Goal: Information Seeking & Learning: Learn about a topic

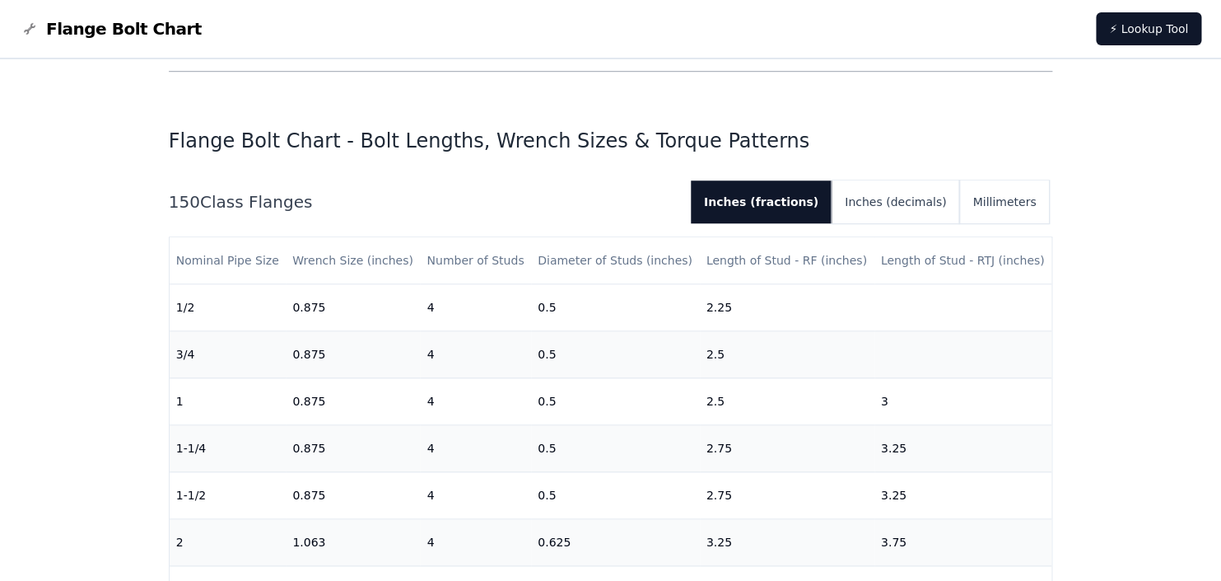
scroll to position [439, 0]
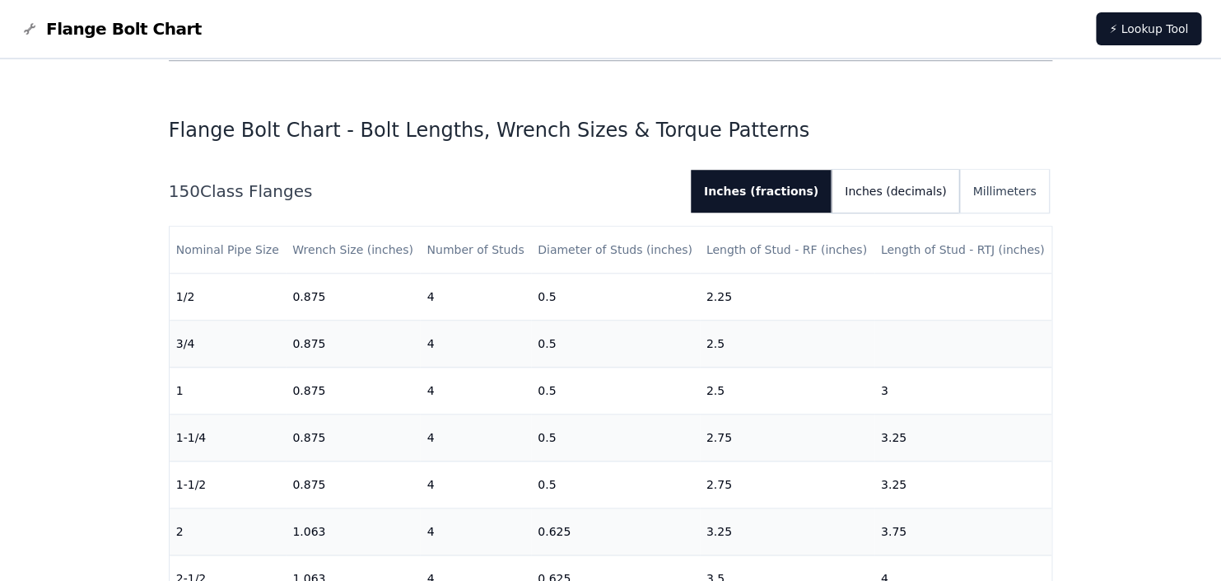
click at [901, 198] on button "Inches (decimals)" at bounding box center [896, 191] width 128 height 43
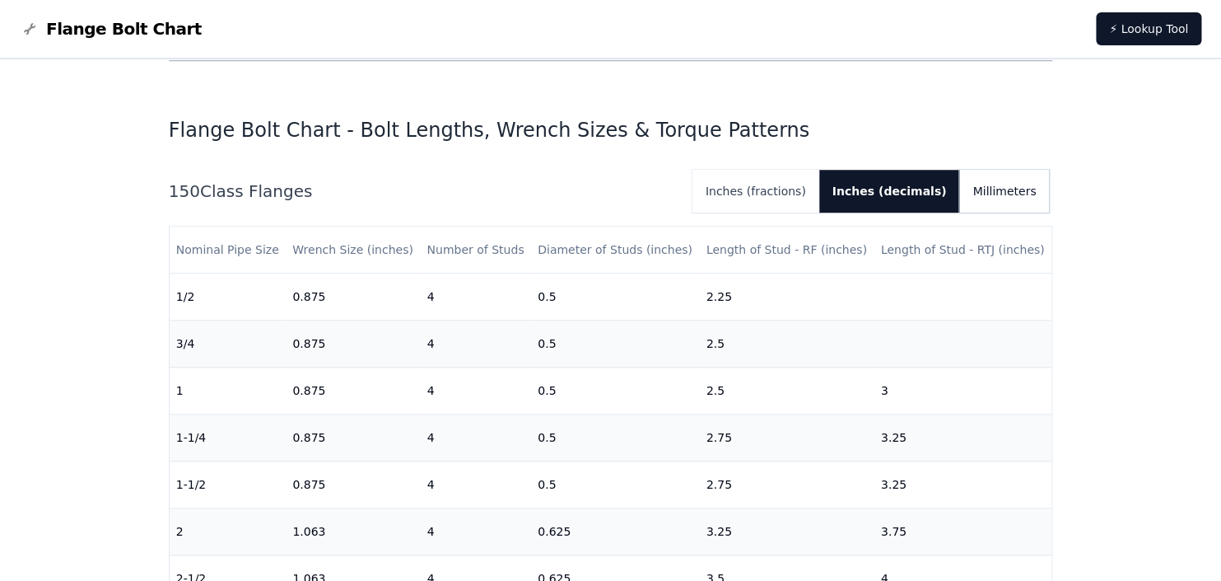
click at [992, 192] on button "Millimeters" at bounding box center [1004, 191] width 90 height 43
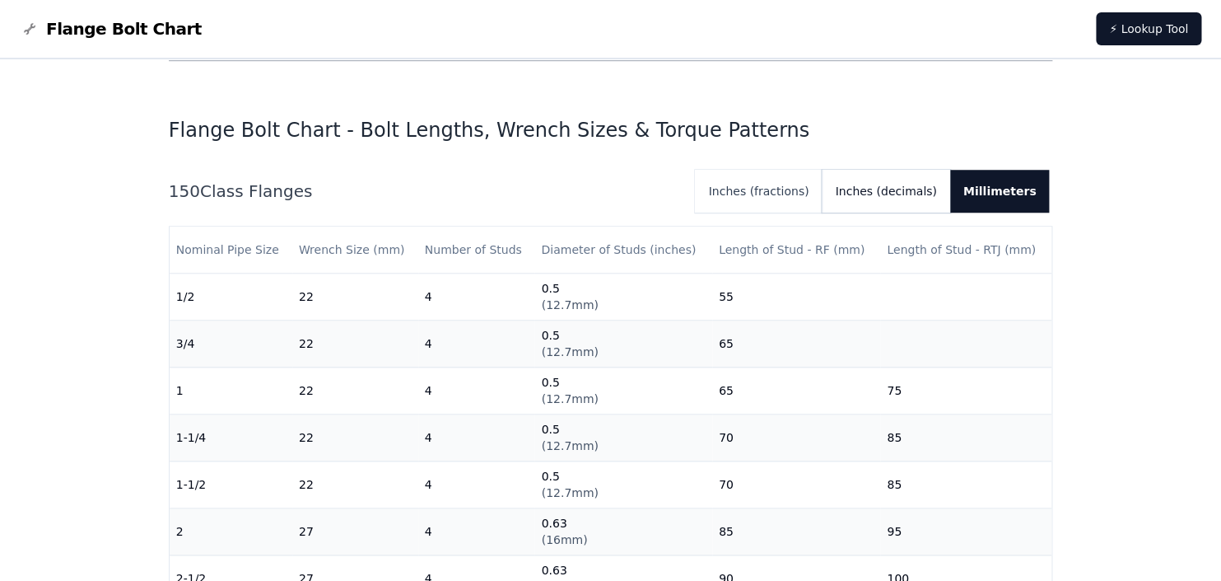
click at [871, 194] on button "Inches (decimals)" at bounding box center [886, 191] width 128 height 43
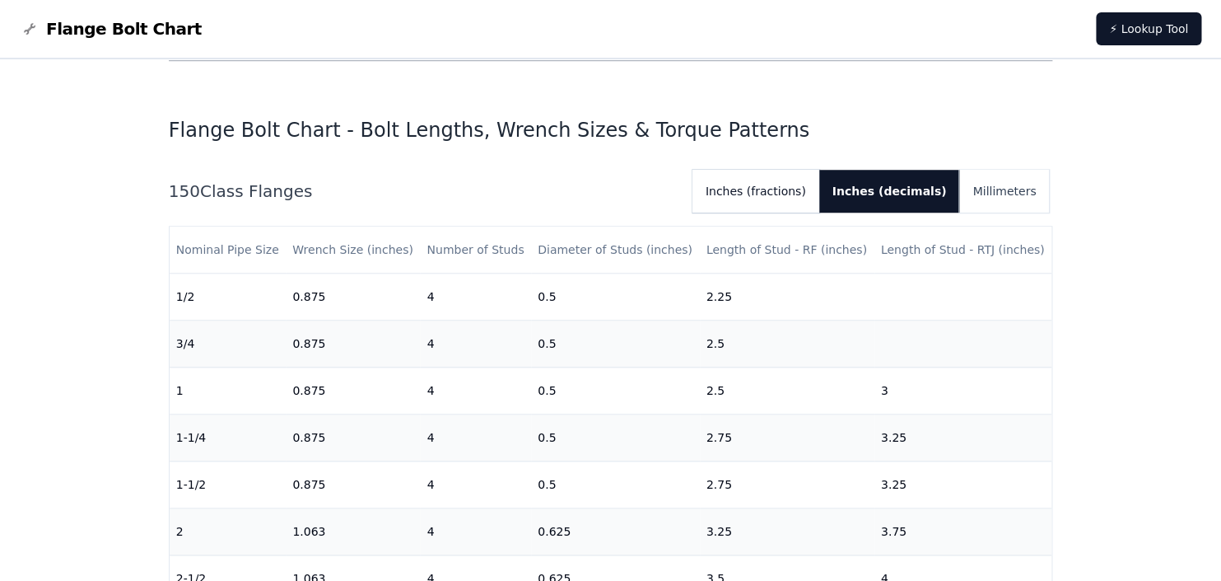
click at [776, 185] on button "Inches (fractions)" at bounding box center [756, 191] width 127 height 43
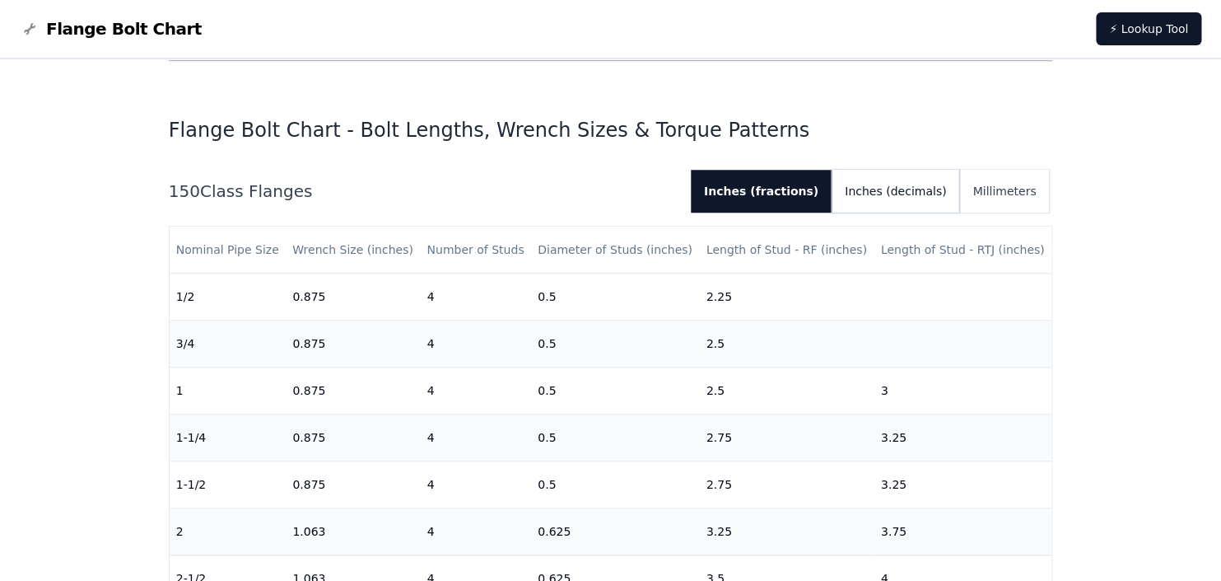
click at [871, 184] on button "Inches (decimals)" at bounding box center [896, 191] width 128 height 43
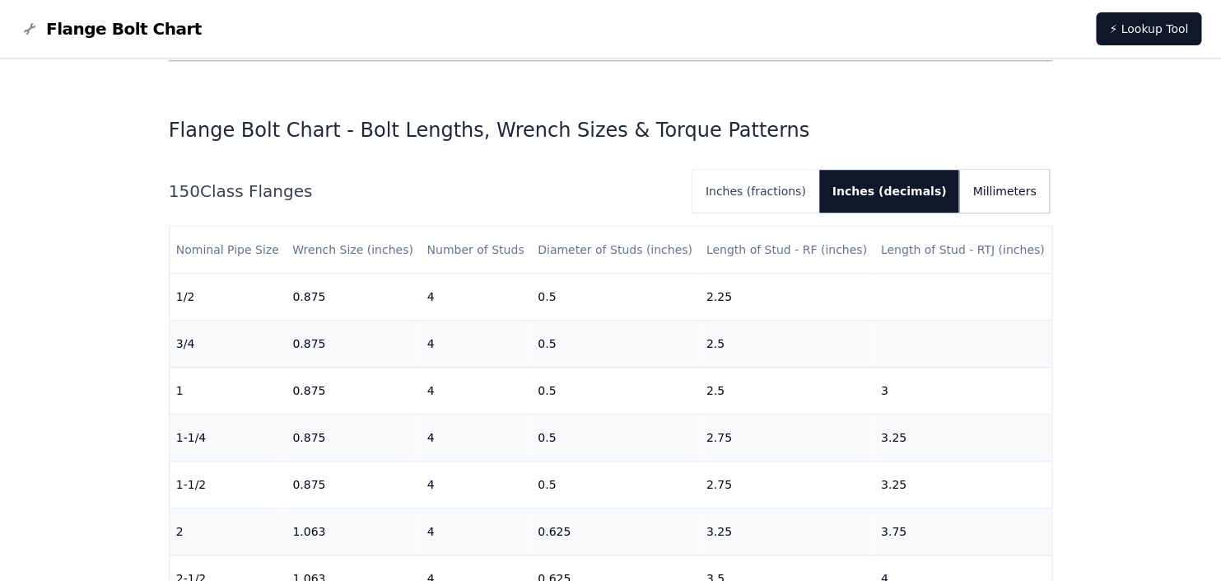
click at [978, 186] on button "Millimeters" at bounding box center [1004, 191] width 90 height 43
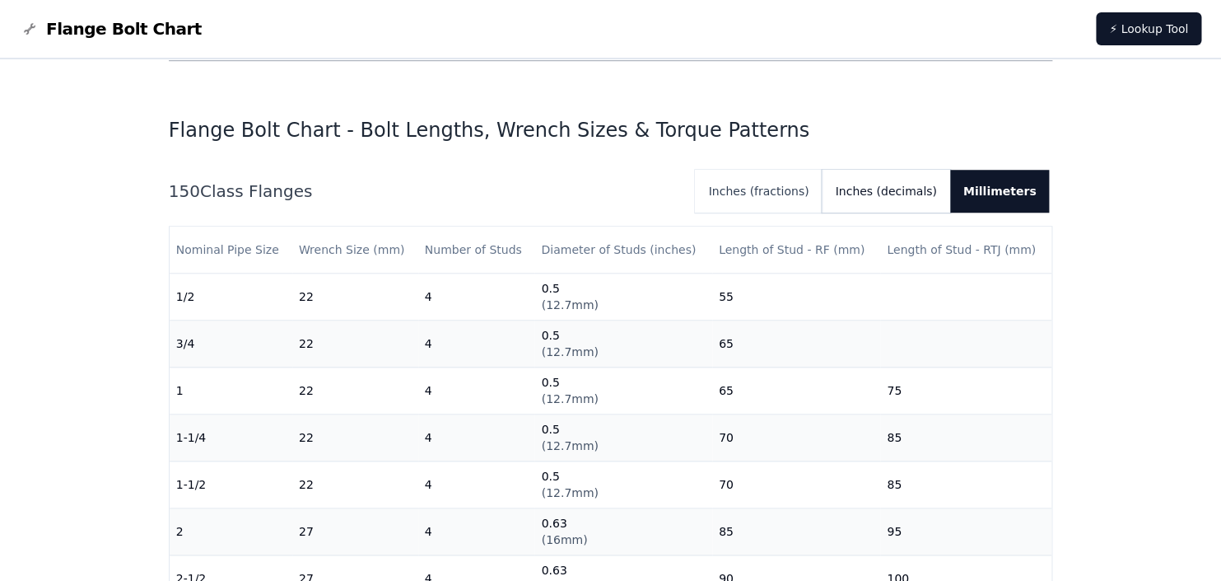
click at [899, 195] on button "Inches (decimals)" at bounding box center [886, 191] width 128 height 43
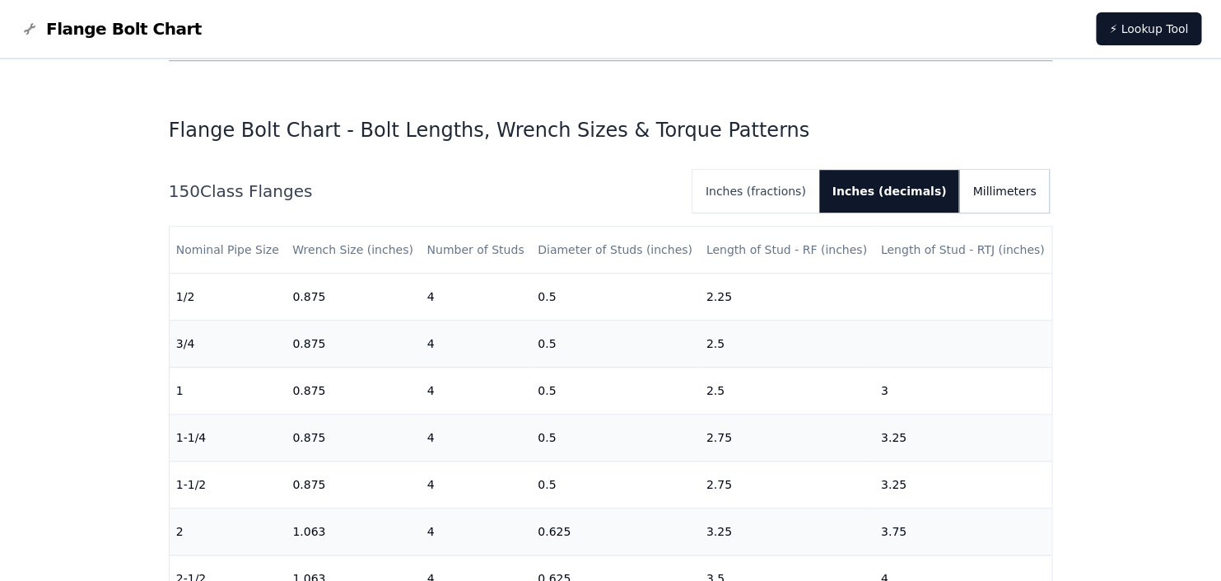
click at [991, 196] on button "Millimeters" at bounding box center [1004, 191] width 90 height 43
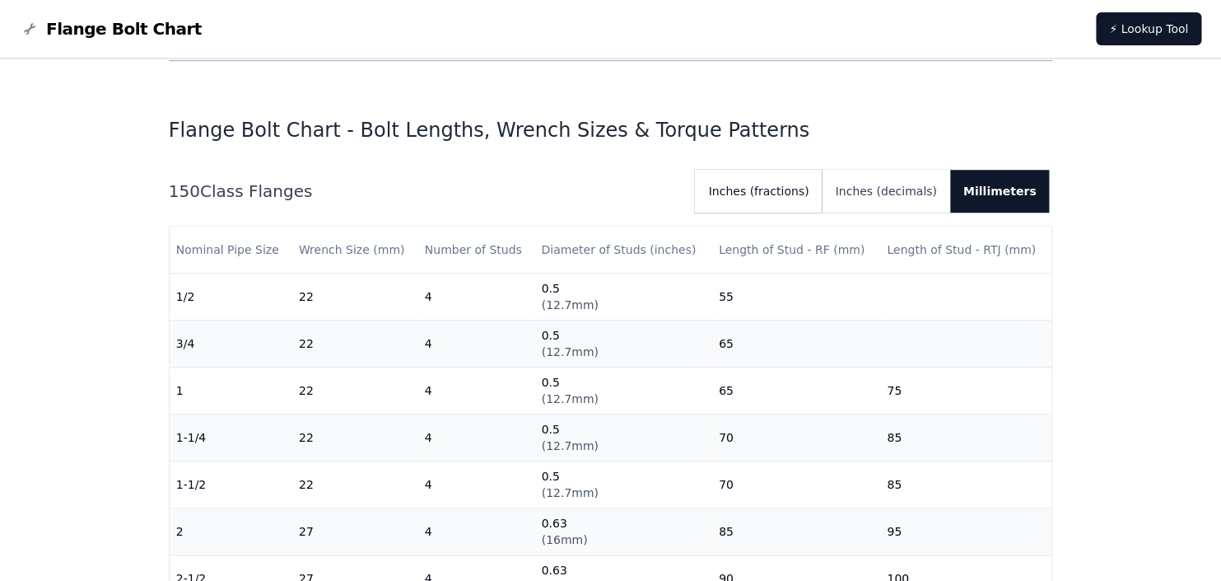
click at [772, 196] on button "Inches (fractions)" at bounding box center [758, 191] width 127 height 43
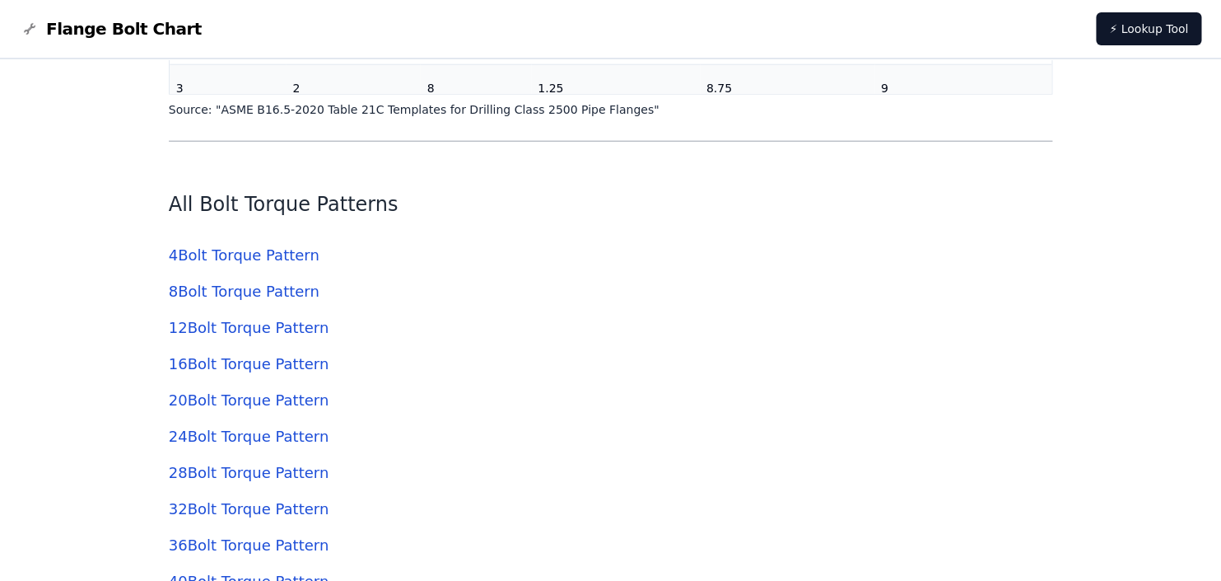
scroll to position [3991, 0]
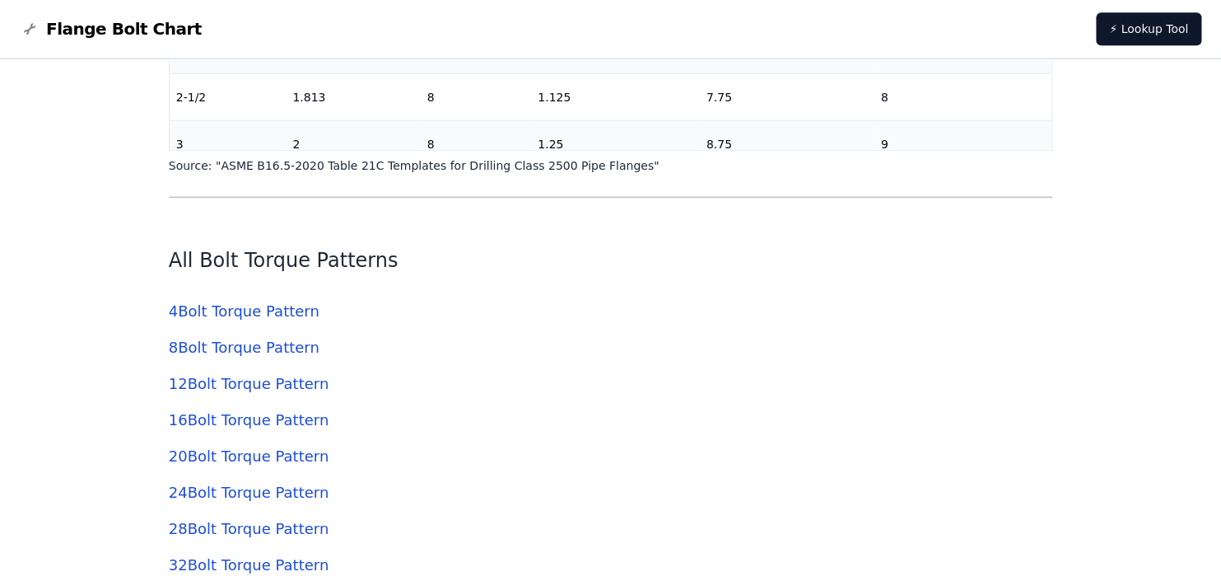
click at [218, 452] on link "20 Bolt Torque Pattern" at bounding box center [249, 455] width 160 height 17
